Goal: Task Accomplishment & Management: Complete application form

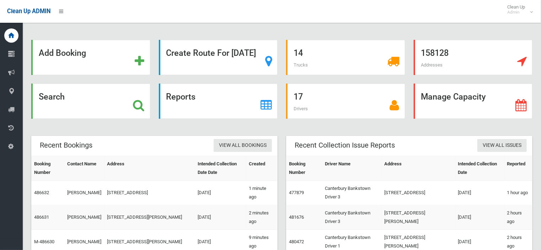
click at [65, 99] on strong "Search" at bounding box center [52, 97] width 26 height 10
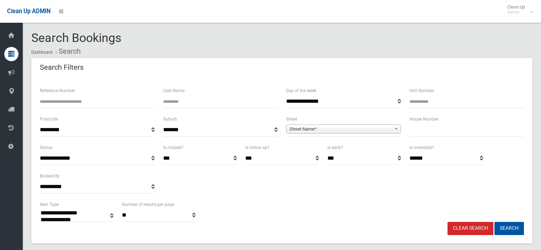
select select
click at [421, 127] on input "text" at bounding box center [467, 129] width 115 height 13
type input "**"
click at [348, 130] on span "Street Name*" at bounding box center [340, 129] width 102 height 9
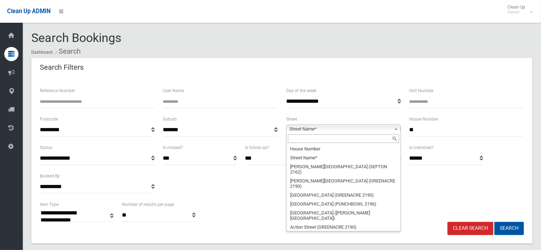
click at [313, 143] on input "text" at bounding box center [343, 138] width 111 height 9
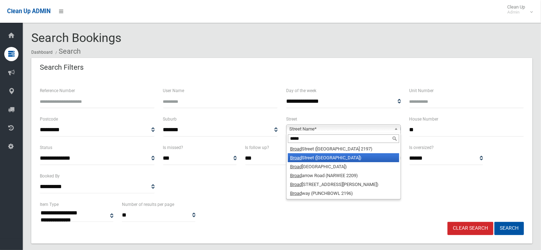
type input "*****"
click at [316, 160] on li "Broad Street (CROYDON PARK 2133)" at bounding box center [343, 157] width 111 height 9
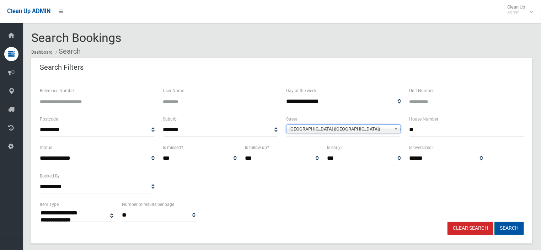
click at [510, 230] on button "Search" at bounding box center [510, 228] width 30 height 13
select select
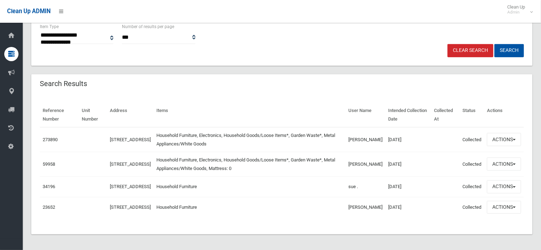
click at [486, 135] on td "Actions View Booking Edit Booking Clone Booking Add Booking Images Resend Confi…" at bounding box center [504, 139] width 40 height 25
click at [491, 138] on button "Actions" at bounding box center [504, 139] width 34 height 13
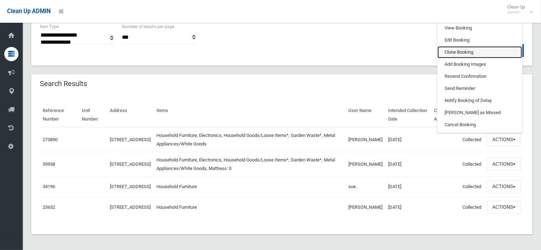
click at [455, 49] on link "Clone Booking" at bounding box center [480, 52] width 85 height 12
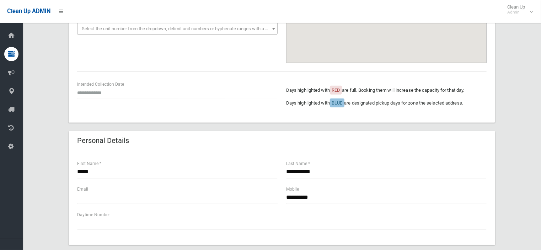
scroll to position [71, 0]
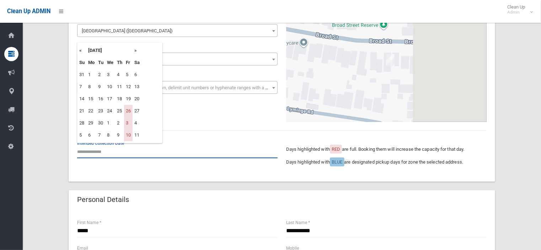
click at [108, 145] on input "text" at bounding box center [177, 151] width 201 height 13
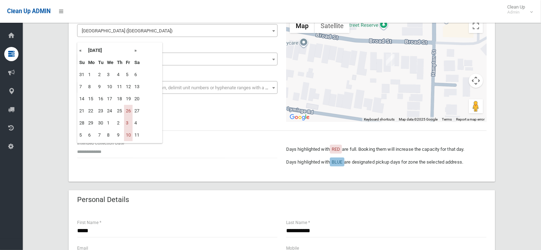
click at [135, 51] on th "»" at bounding box center [137, 50] width 9 height 12
click at [129, 98] on td "17" at bounding box center [128, 99] width 9 height 12
type input "**********"
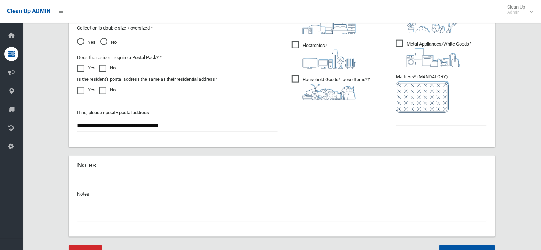
scroll to position [427, 0]
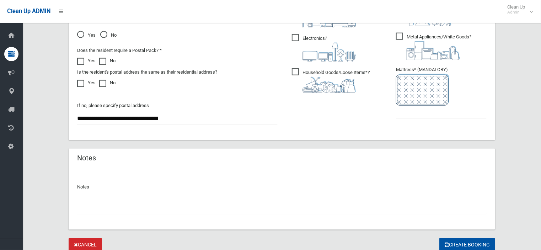
click at [104, 34] on span "No" at bounding box center [108, 35] width 16 height 9
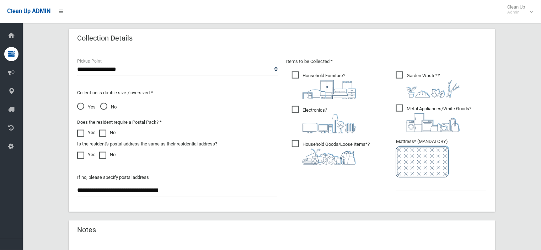
scroll to position [356, 0]
click at [407, 191] on ul "Garden Waste* ?" at bounding box center [438, 132] width 96 height 126
click at [405, 185] on input "text" at bounding box center [441, 183] width 91 height 13
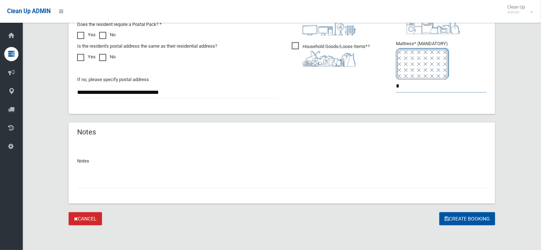
scroll to position [453, 0]
type input "*"
click at [468, 220] on button "Create Booking" at bounding box center [467, 218] width 56 height 13
